Goal: Check status: Check status

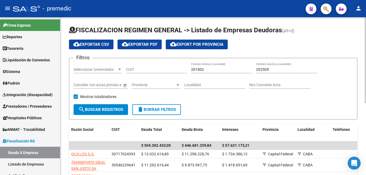
click at [146, 68] on input "CUIT" at bounding box center [156, 69] width 61 height 5
paste input "20-16177906-8"
type input "20-16177906-8"
click at [212, 70] on input "201802" at bounding box center [221, 69] width 61 height 5
type input "202501"
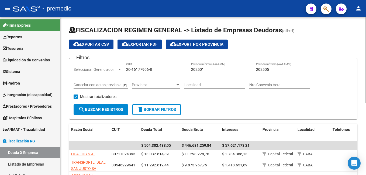
drag, startPoint x: 281, startPoint y: 64, endPoint x: 280, endPoint y: 66, distance: 2.7
click at [280, 66] on div "202505 Período máximo (AAAAMM)" at bounding box center [286, 67] width 61 height 11
click at [280, 67] on div "202505 Período máximo (AAAAMM)" at bounding box center [286, 67] width 61 height 11
type input "202508"
click at [123, 109] on span "search Buscar Registros" at bounding box center [100, 109] width 45 height 5
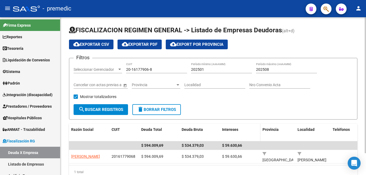
scroll to position [25, 0]
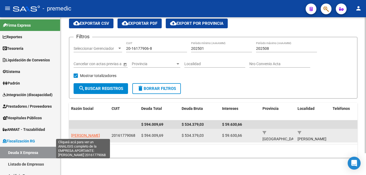
click at [86, 133] on span "[PERSON_NAME]" at bounding box center [85, 135] width 29 height 4
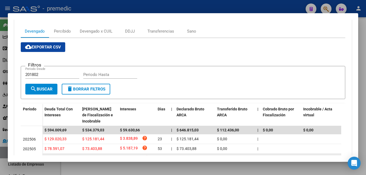
scroll to position [154, 0]
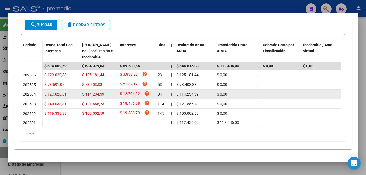
click at [307, 90] on datatable-body-cell at bounding box center [321, 94] width 40 height 9
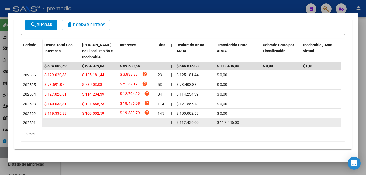
click at [153, 118] on datatable-body-cell at bounding box center [137, 122] width 38 height 8
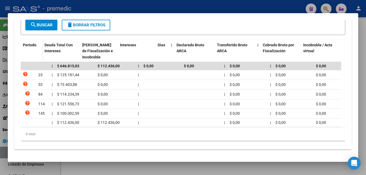
scroll to position [0, 0]
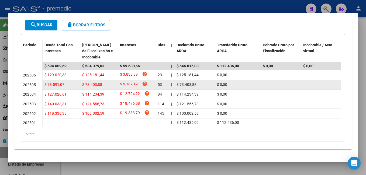
click at [79, 80] on datatable-body-cell "$ 78.591,07" at bounding box center [61, 84] width 38 height 9
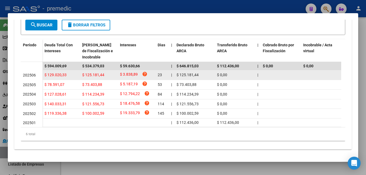
scroll to position [73, 0]
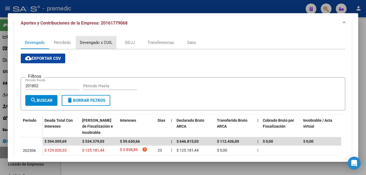
click at [90, 43] on div "Devengado x CUIL" at bounding box center [96, 43] width 33 height 6
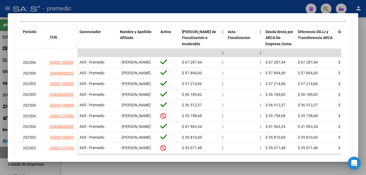
scroll to position [230, 0]
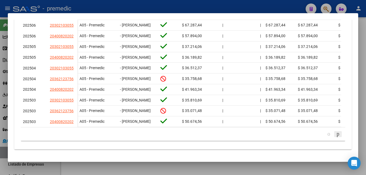
click at [336, 135] on icon "go to next page" at bounding box center [338, 134] width 4 height 6
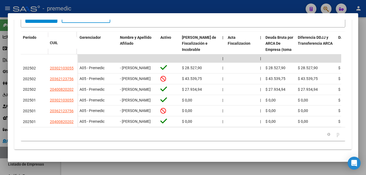
scroll to position [176, 0]
click at [326, 135] on icon "go to previous page" at bounding box center [328, 134] width 4 height 6
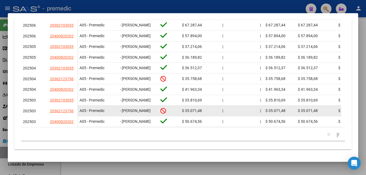
scroll to position [1, 0]
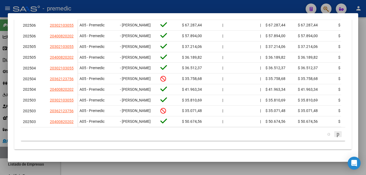
click at [336, 133] on icon "go to next page" at bounding box center [338, 134] width 4 height 6
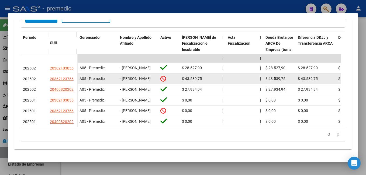
scroll to position [176, 0]
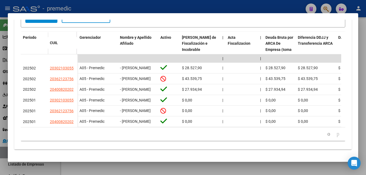
click at [336, 135] on icon "go to next page" at bounding box center [338, 134] width 4 height 6
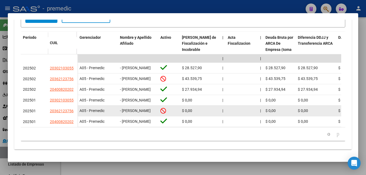
click at [141, 108] on div "- [PERSON_NAME]" at bounding box center [138, 111] width 36 height 6
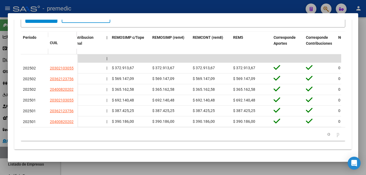
click at [98, 139] on div "20 total 1 2" at bounding box center [183, 133] width 324 height 13
click at [326, 134] on icon "go to previous page" at bounding box center [328, 134] width 4 height 6
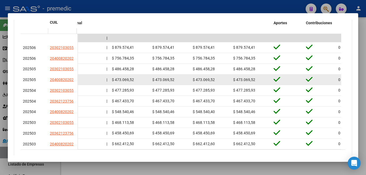
click at [131, 82] on span "$ 473.069,52" at bounding box center [123, 80] width 22 height 4
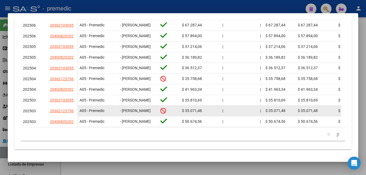
scroll to position [230, 0]
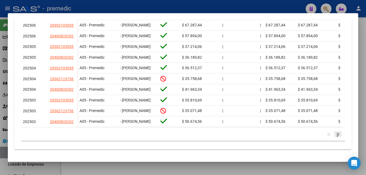
click at [336, 134] on icon "go to next page" at bounding box center [338, 134] width 4 height 6
click at [332, 134] on div "179.769.313.486.231.570.000.000.000.000.000.000.000.000.000.000.000.000.000.000…" at bounding box center [183, 133] width 324 height 13
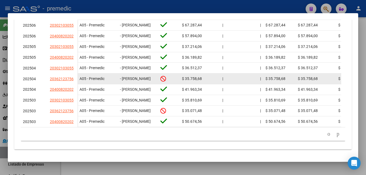
scroll to position [176, 0]
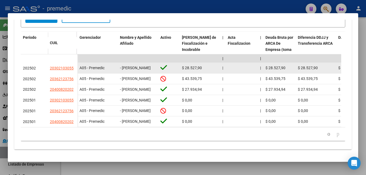
click at [152, 65] on div "- [PERSON_NAME]" at bounding box center [138, 68] width 36 height 6
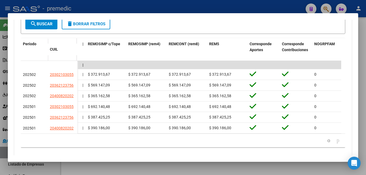
scroll to position [0, 1121]
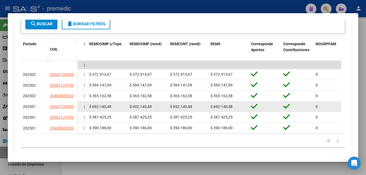
click at [104, 109] on span "$ 692.140,48" at bounding box center [100, 106] width 22 height 4
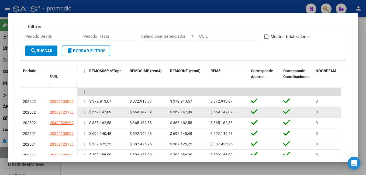
scroll to position [176, 0]
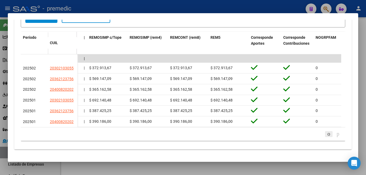
click at [326, 133] on icon "go to previous page" at bounding box center [328, 134] width 4 height 6
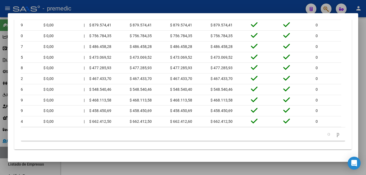
scroll to position [0, 841]
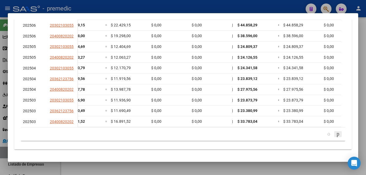
click at [336, 134] on icon "go to next page" at bounding box center [338, 134] width 4 height 6
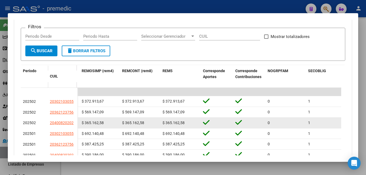
scroll to position [176, 0]
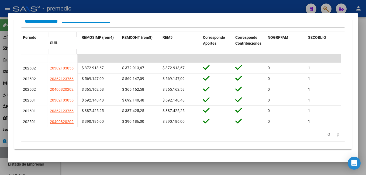
click at [143, 135] on datatable-pager "1 2" at bounding box center [182, 134] width 319 height 9
click at [326, 134] on icon "go to previous page" at bounding box center [328, 134] width 4 height 6
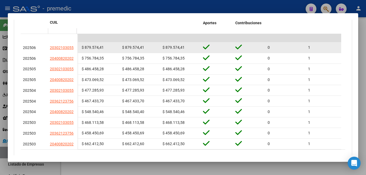
click at [140, 48] on span "$ 879.574,41" at bounding box center [133, 47] width 22 height 4
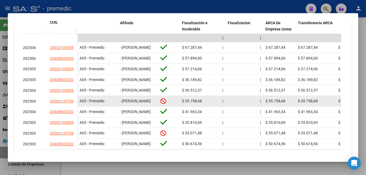
click at [133, 104] on div "- [PERSON_NAME]" at bounding box center [138, 101] width 36 height 6
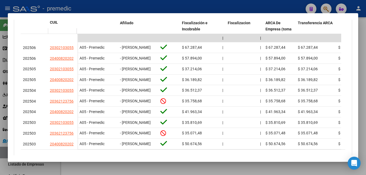
click at [81, 163] on div at bounding box center [183, 87] width 366 height 175
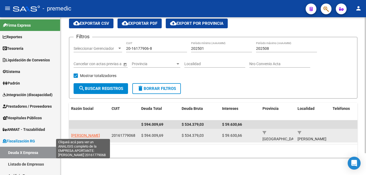
click at [85, 133] on span "[PERSON_NAME]" at bounding box center [85, 135] width 29 height 4
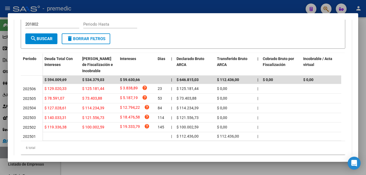
scroll to position [154, 0]
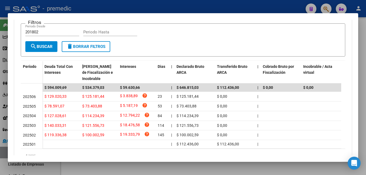
click at [46, 46] on span "search Buscar" at bounding box center [41, 46] width 22 height 5
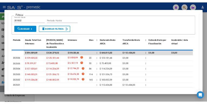
scroll to position [127, 0]
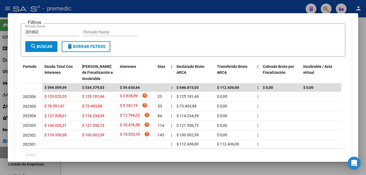
click at [114, 157] on mat-dialog-container "Análisis Empresa Aportante - CUIT: 20161779068 Crear Acta ARCA Impuestos ARCA P…" at bounding box center [183, 87] width 350 height 149
click at [131, 172] on div at bounding box center [183, 87] width 366 height 175
